Goal: Information Seeking & Learning: Find specific fact

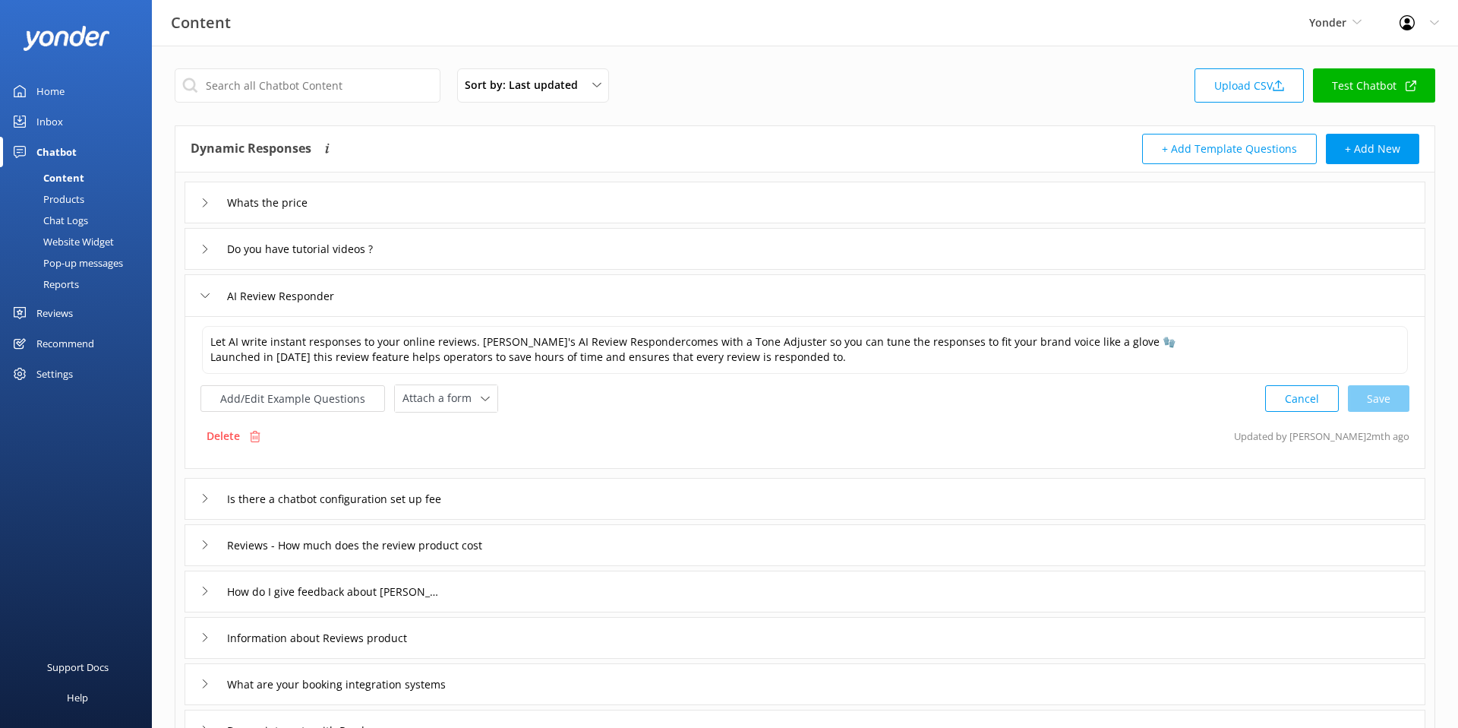
click at [165, 276] on div "Sort by: Last updated Title (A-Z) Last updated Upload CSV Test Chatbot Dynamic …" at bounding box center [805, 523] width 1306 height 955
click at [308, 96] on input "text" at bounding box center [308, 85] width 266 height 34
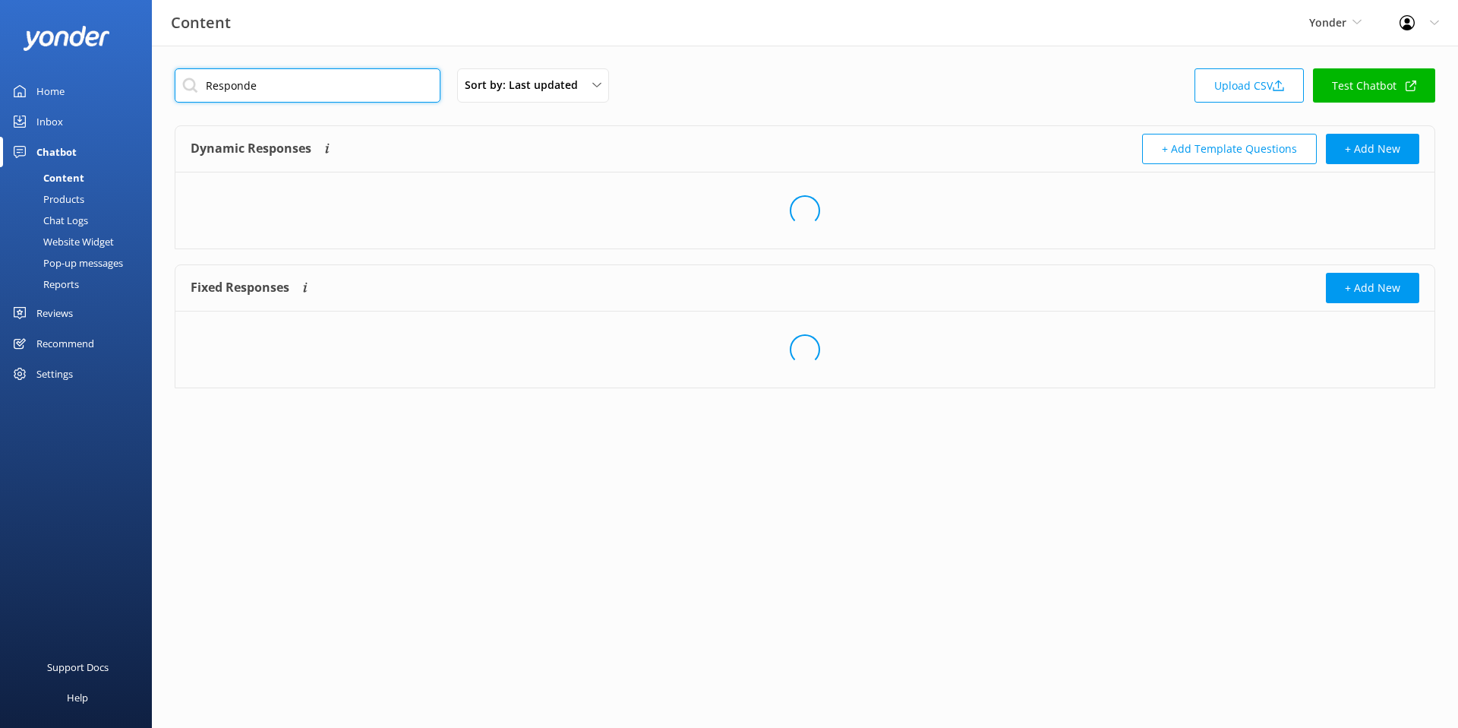
type input "Responder"
click at [319, 94] on input "Responder" at bounding box center [308, 85] width 266 height 34
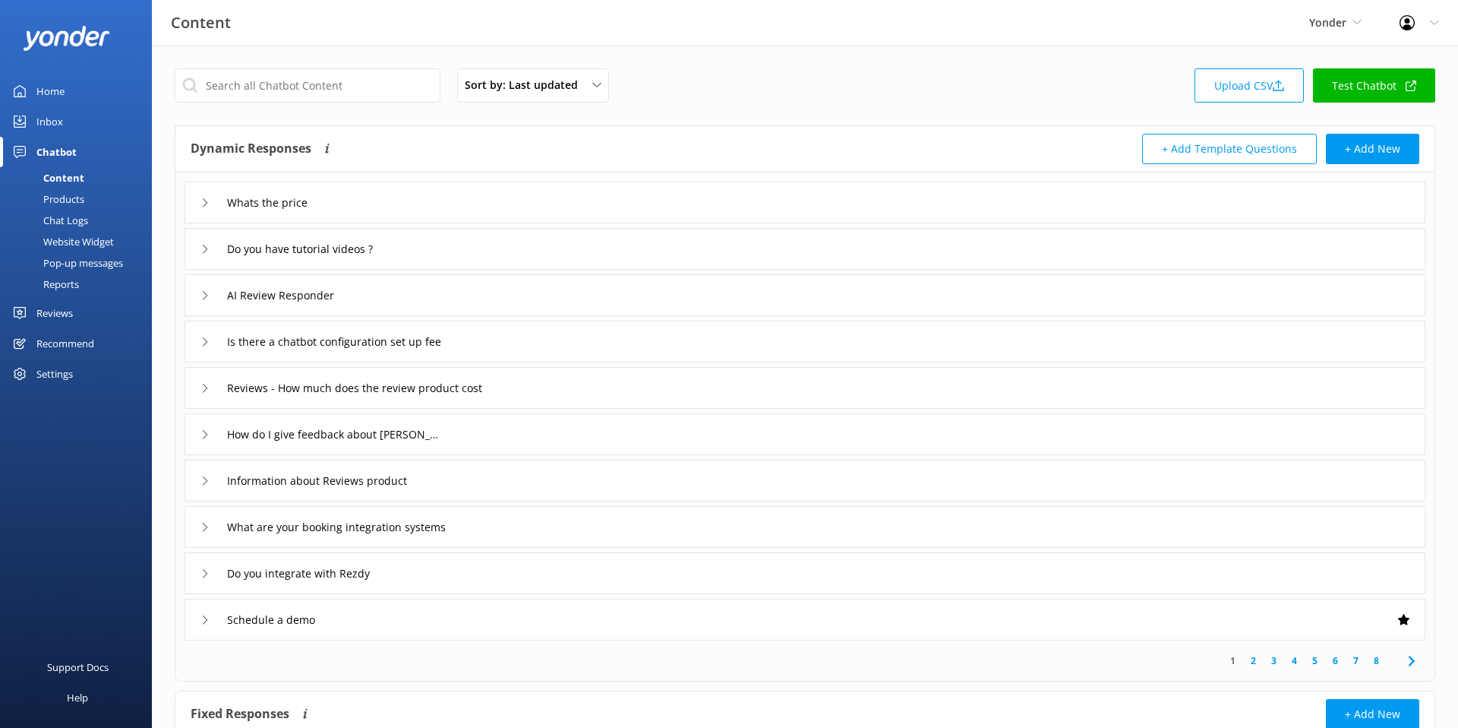
click at [517, 247] on div "Do you have tutorial videos ?" at bounding box center [805, 249] width 1241 height 42
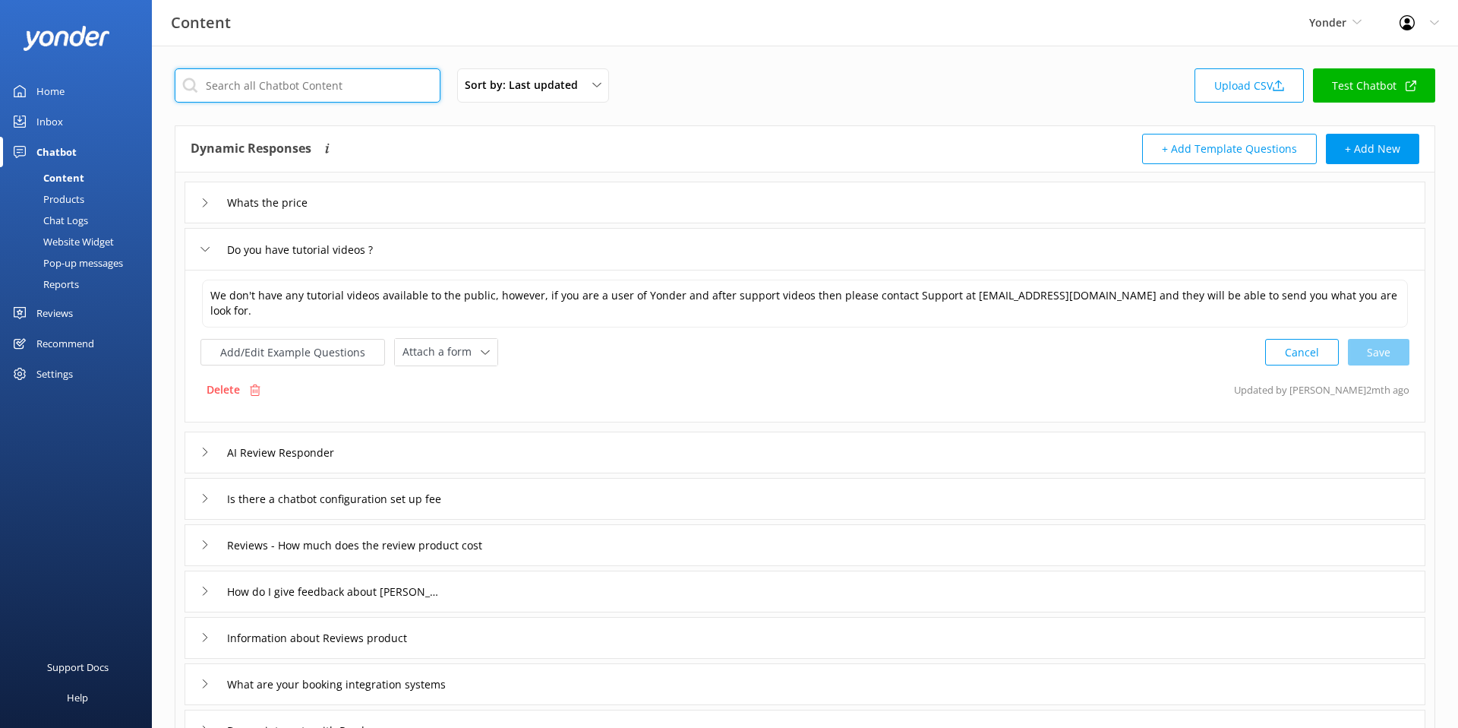
click at [383, 94] on input "text" at bounding box center [308, 85] width 266 height 34
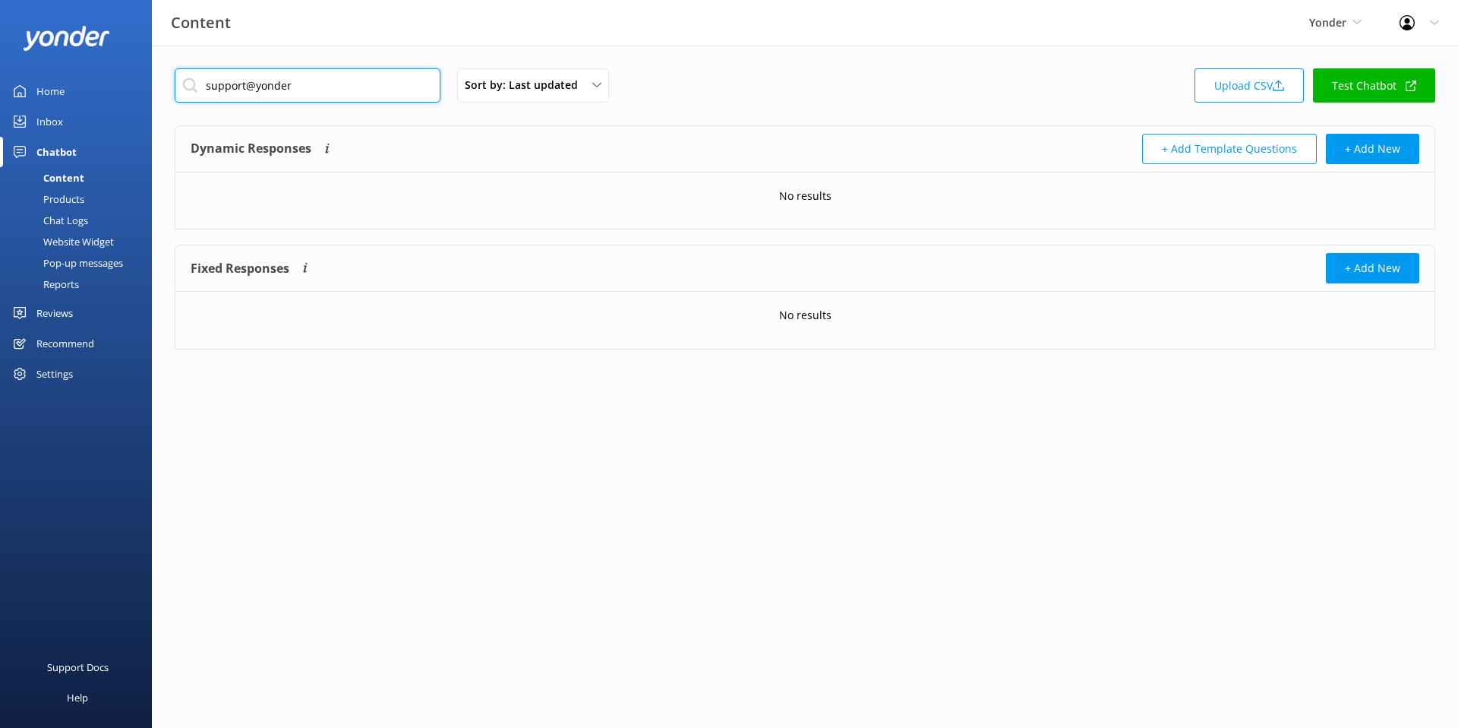
type input "support@yonder"
click at [749, 92] on div "support@yonder Sort by: Last updated Title (A-Z) Last updated Upload CSV Test C…" at bounding box center [805, 89] width 1261 height 43
click at [408, 87] on input "support@yonder" at bounding box center [308, 85] width 266 height 34
